Goal: Find specific page/section: Find specific page/section

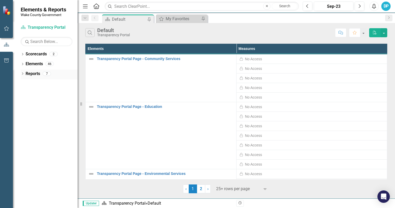
click at [22, 72] on div "Dropdown Reports 7" at bounding box center [49, 75] width 57 height 10
click at [21, 71] on div "Dropdown Reports 7" at bounding box center [49, 75] width 57 height 10
click at [32, 76] on link "Reports" at bounding box center [33, 74] width 14 height 6
click at [23, 73] on icon "Dropdown" at bounding box center [23, 74] width 4 height 3
click at [38, 103] on link "Measure Measures" at bounding box center [41, 102] width 26 height 6
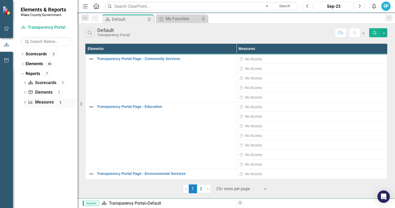
click at [25, 102] on icon "Dropdown" at bounding box center [25, 102] width 4 height 3
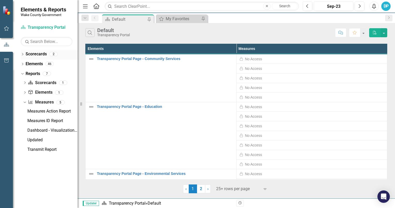
click at [23, 55] on icon "Dropdown" at bounding box center [23, 54] width 4 height 3
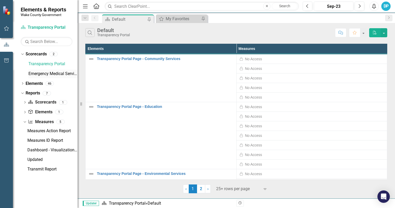
click at [43, 74] on link "Emergency Medical Services" at bounding box center [52, 74] width 49 height 6
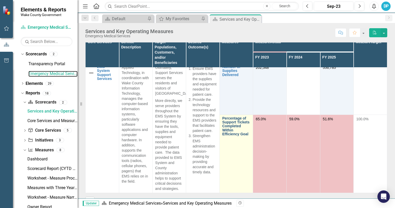
scroll to position [115, 0]
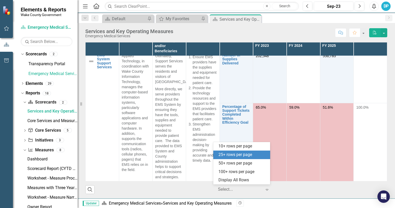
click at [265, 189] on icon "Expand" at bounding box center [267, 190] width 5 height 4
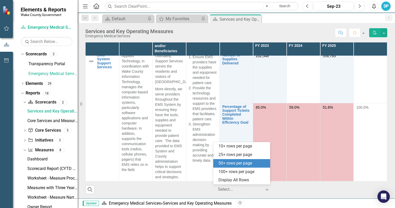
click at [246, 162] on div "50+ rows per page" at bounding box center [243, 163] width 49 height 6
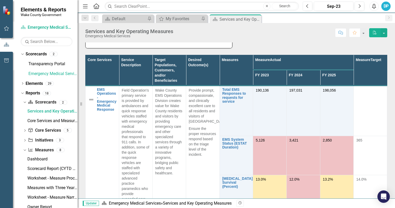
scroll to position [63, 0]
